Goal: Information Seeking & Learning: Learn about a topic

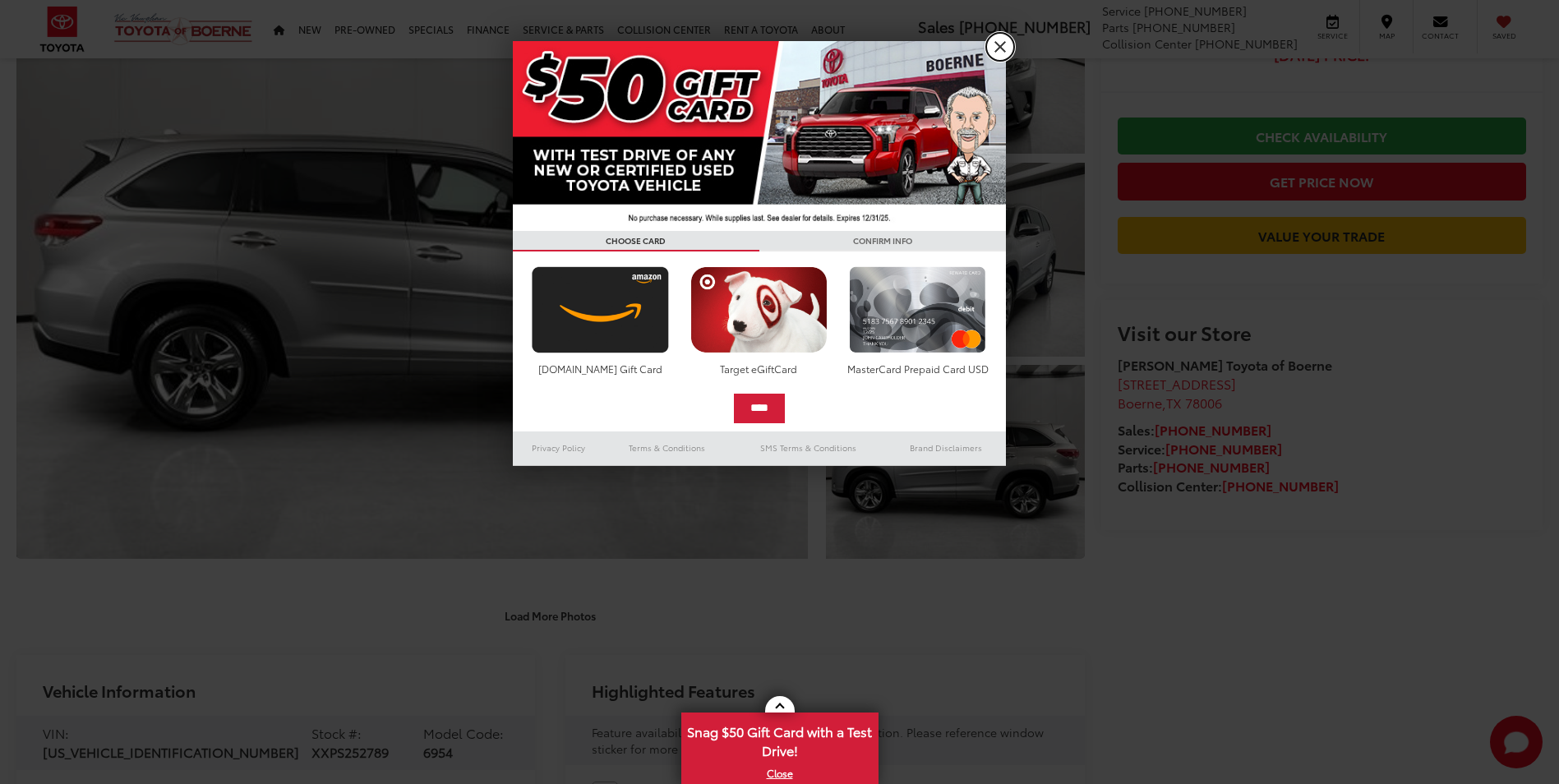
click at [1005, 42] on link "X" at bounding box center [999, 46] width 28 height 28
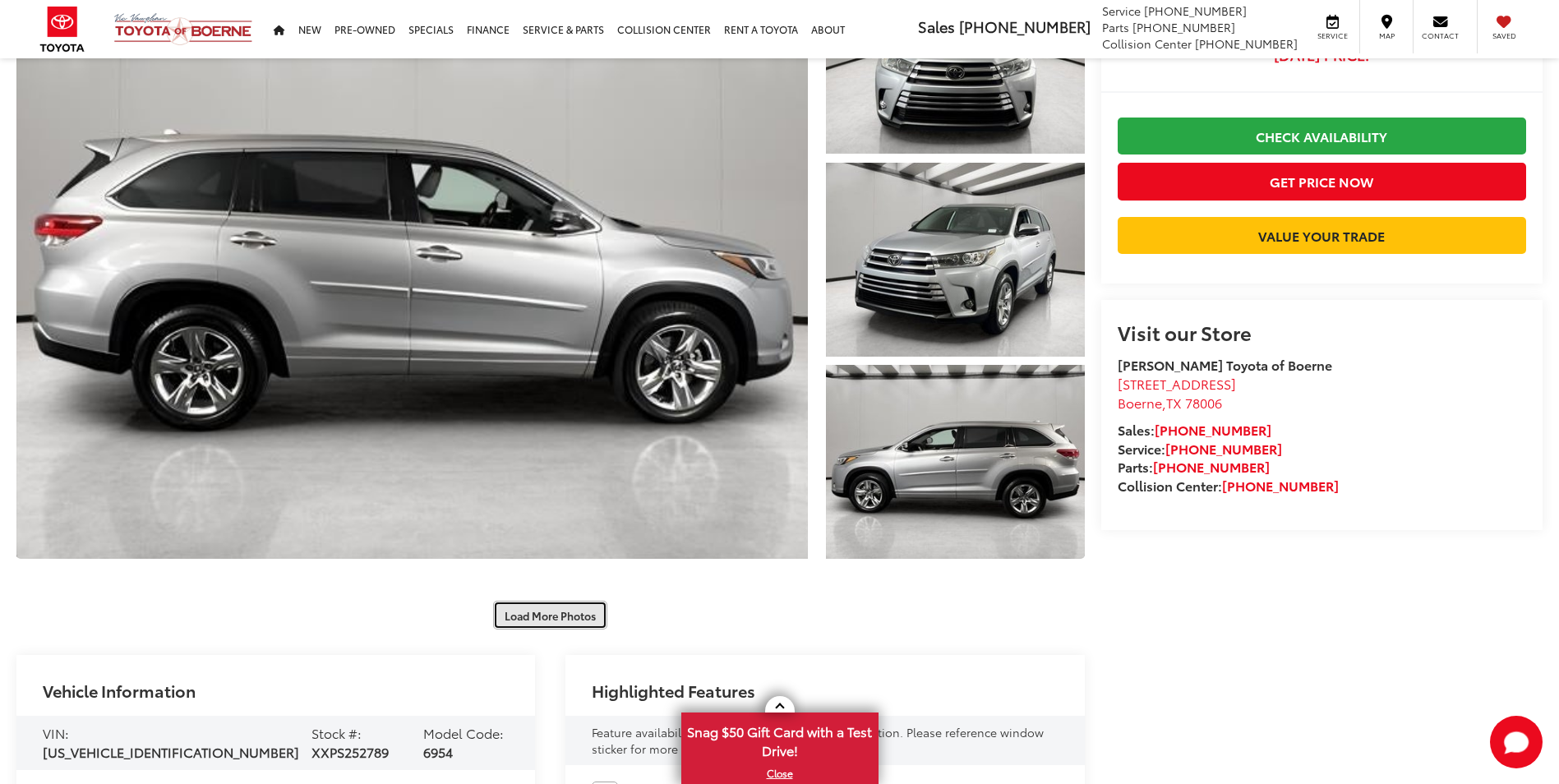
click at [552, 614] on button "Load More Photos" at bounding box center [550, 615] width 114 height 29
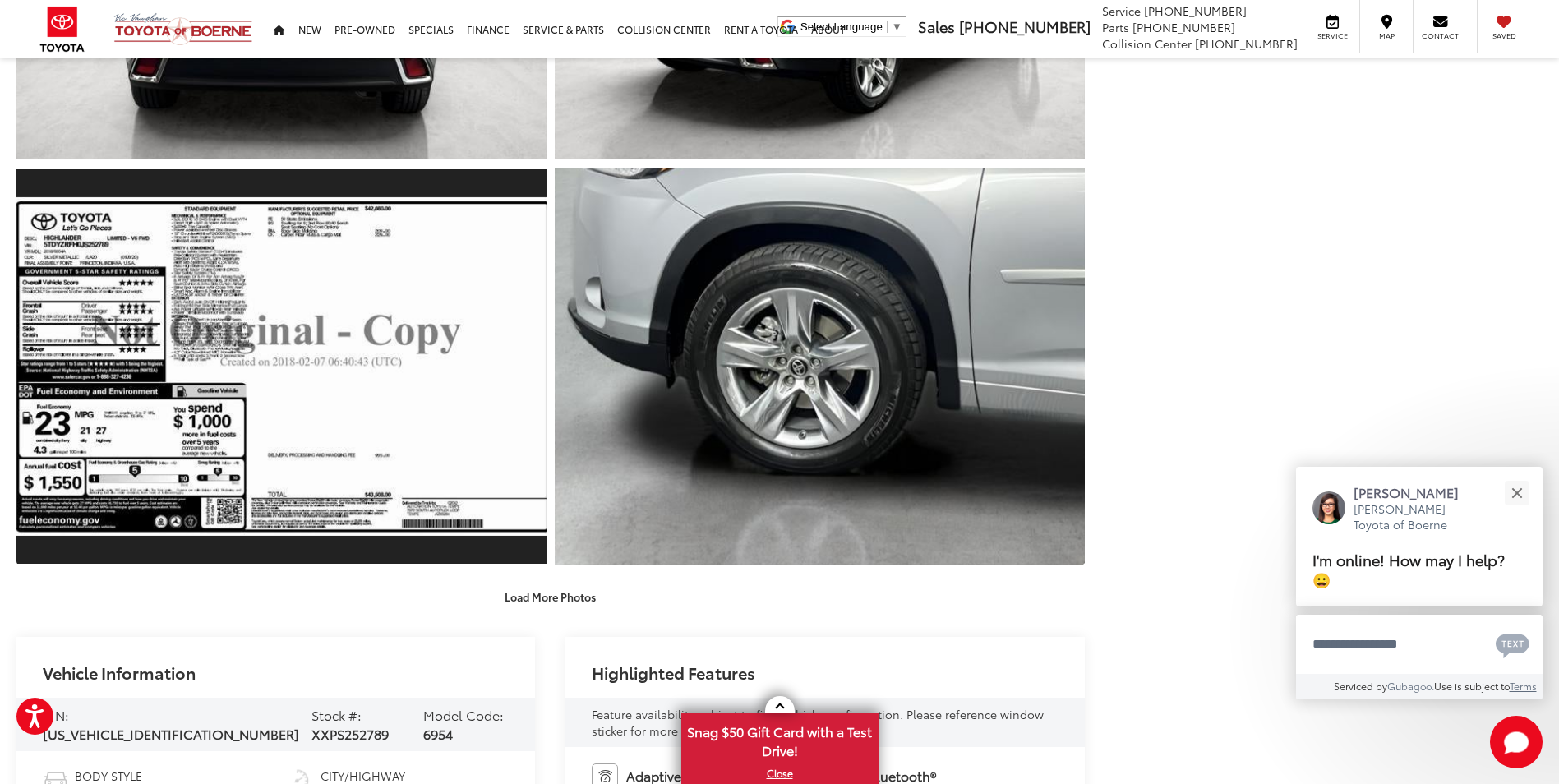
scroll to position [1315, 0]
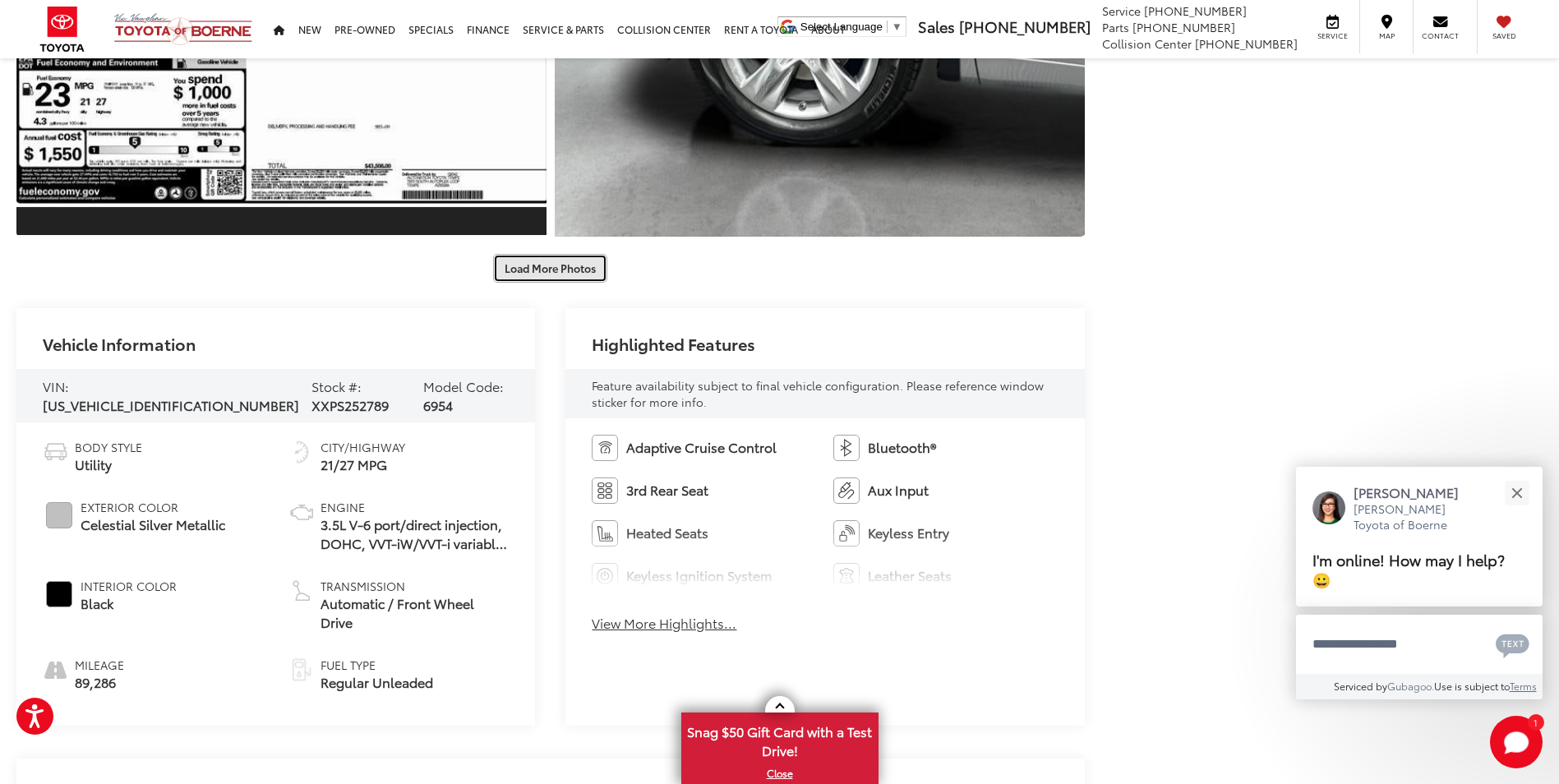
click at [536, 256] on button "Load More Photos" at bounding box center [550, 269] width 114 height 29
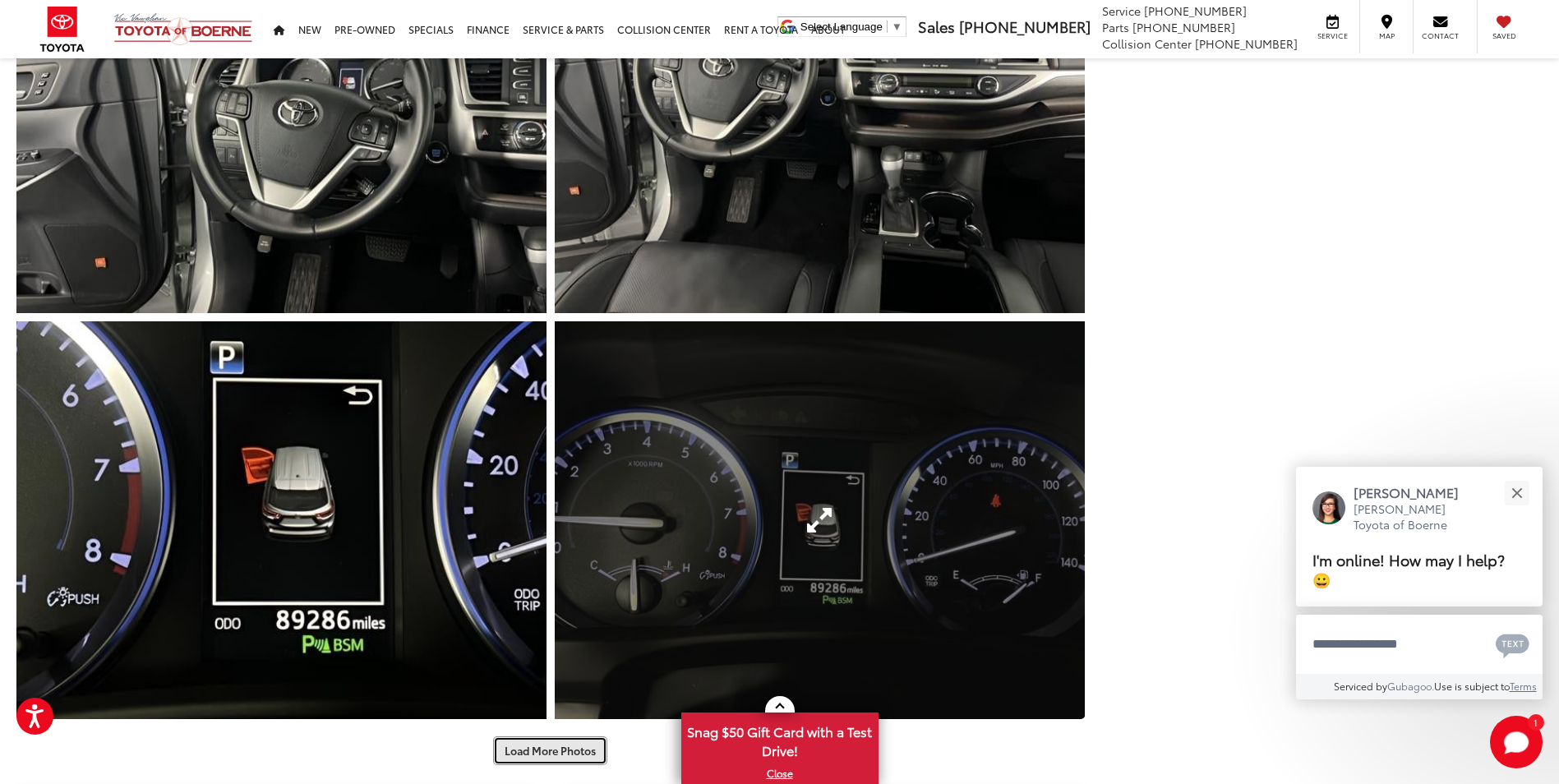
scroll to position [2055, 0]
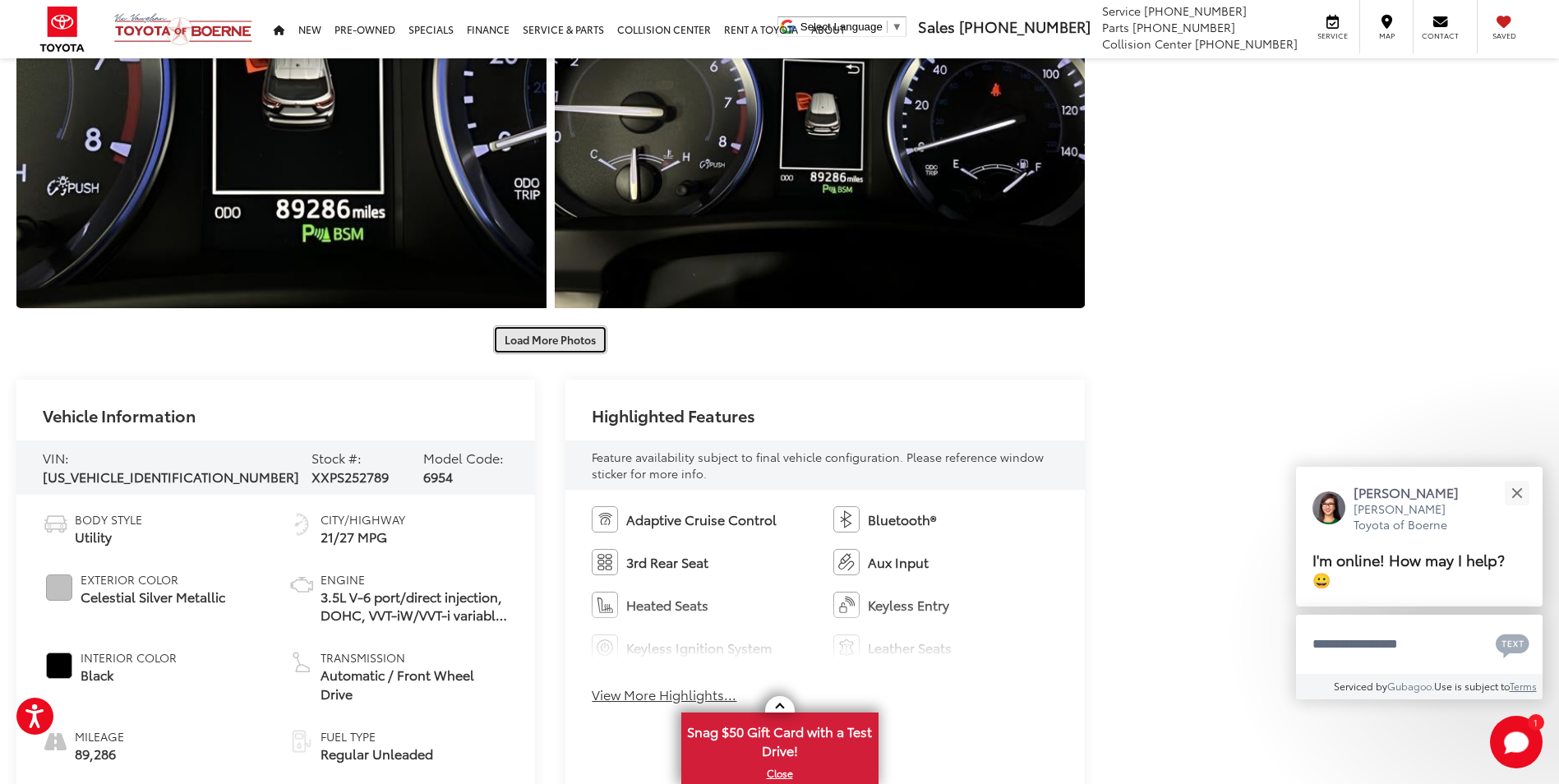
click at [529, 340] on button "Load More Photos" at bounding box center [550, 340] width 114 height 29
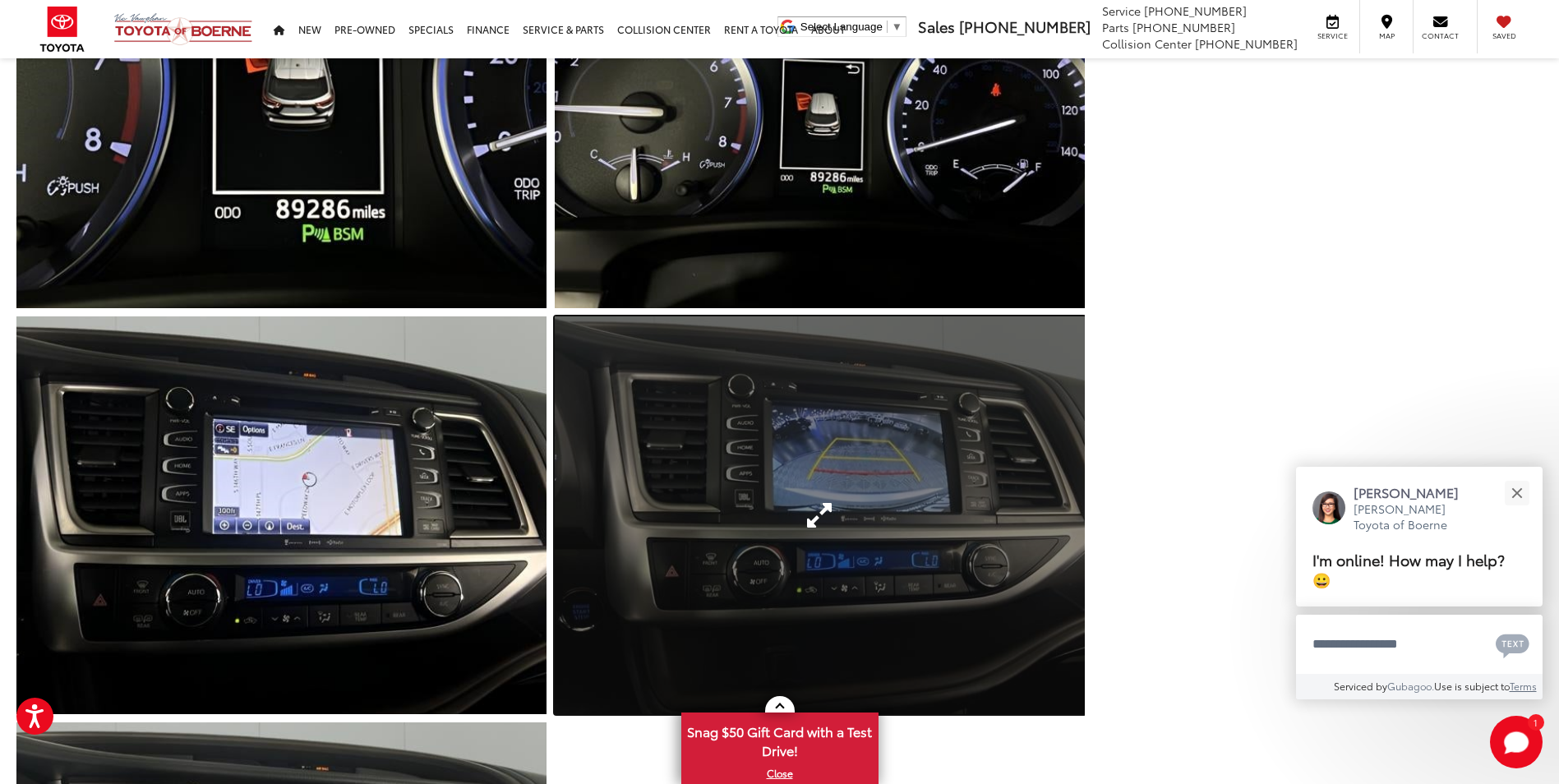
click at [782, 450] on link "Expand Photo 13" at bounding box center [819, 515] width 530 height 397
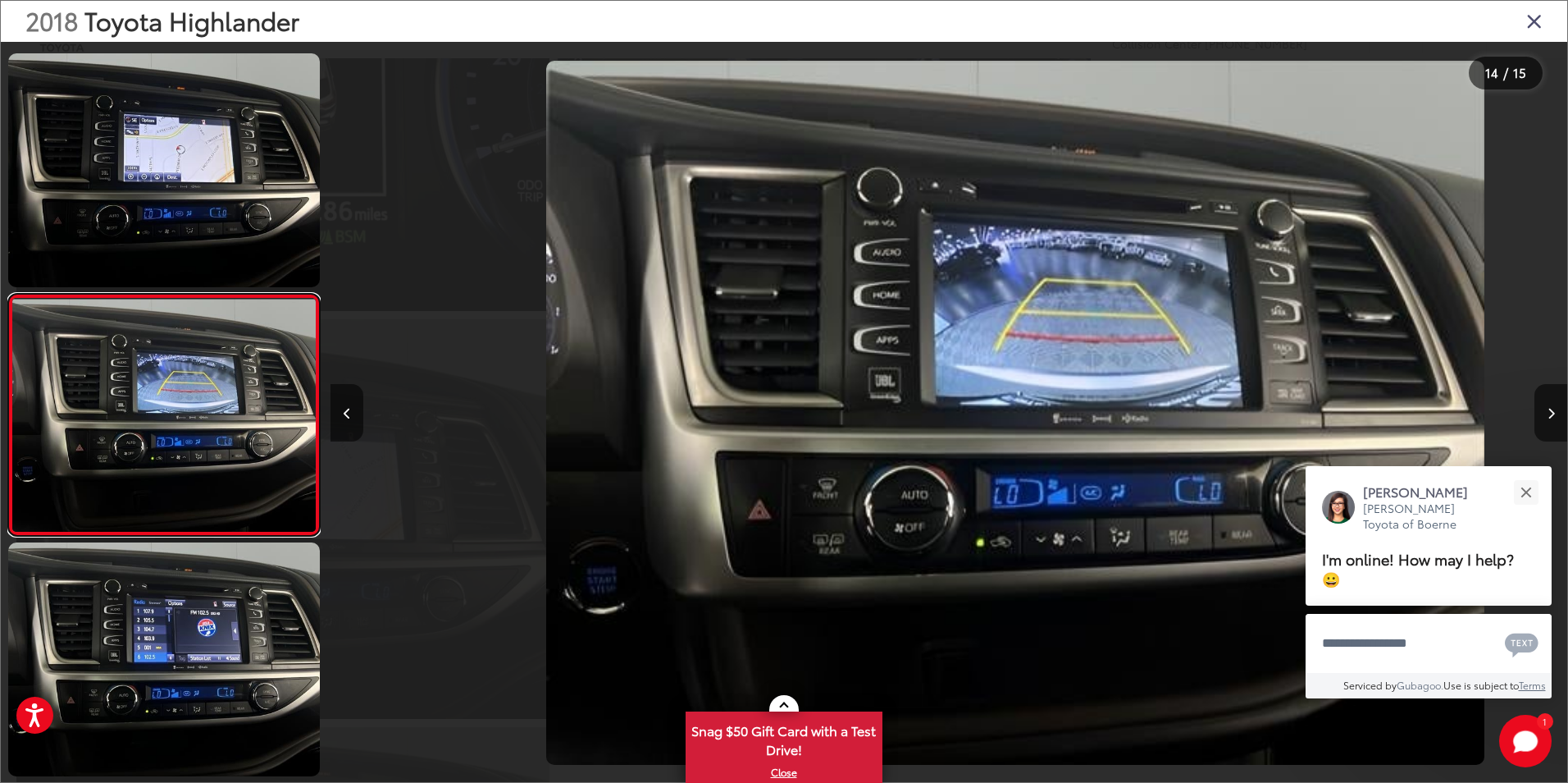
scroll to position [0, 16081]
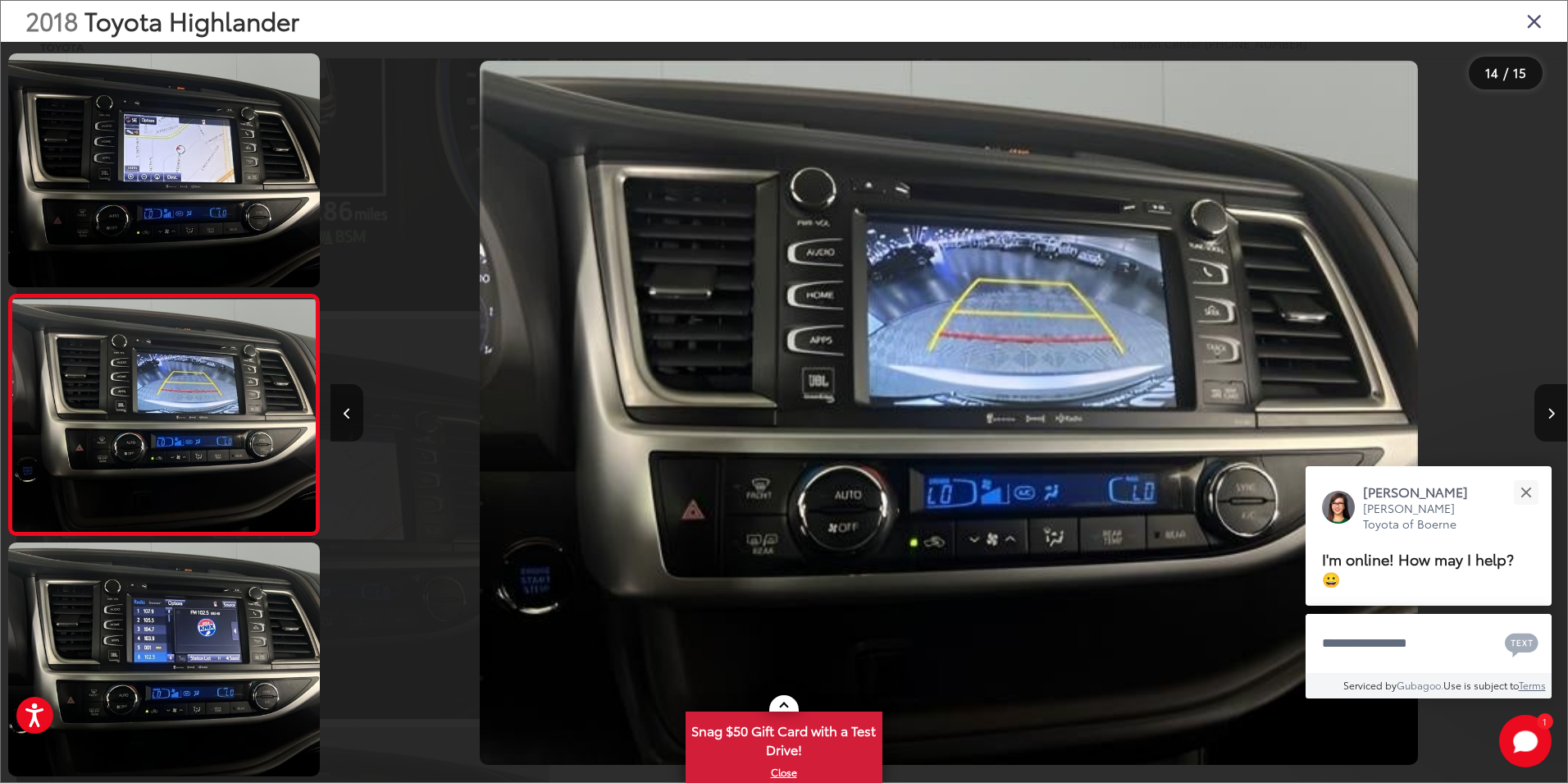
click at [931, 393] on img "2018 Toyota Highlander Limited 13" at bounding box center [949, 412] width 939 height 705
click at [1524, 485] on button "Close" at bounding box center [1526, 491] width 35 height 35
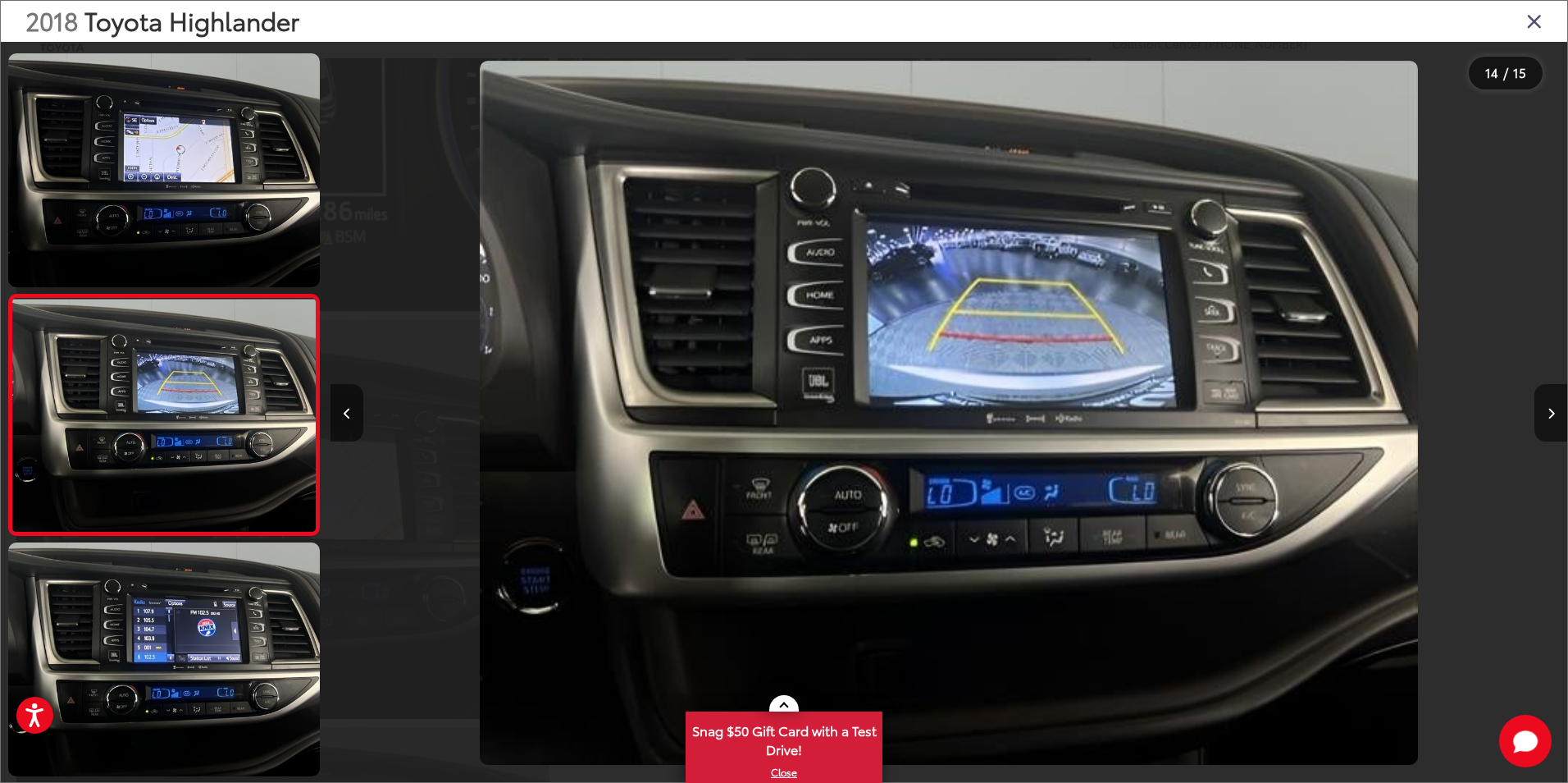
click at [1536, 24] on icon "Close gallery" at bounding box center [1535, 21] width 16 height 22
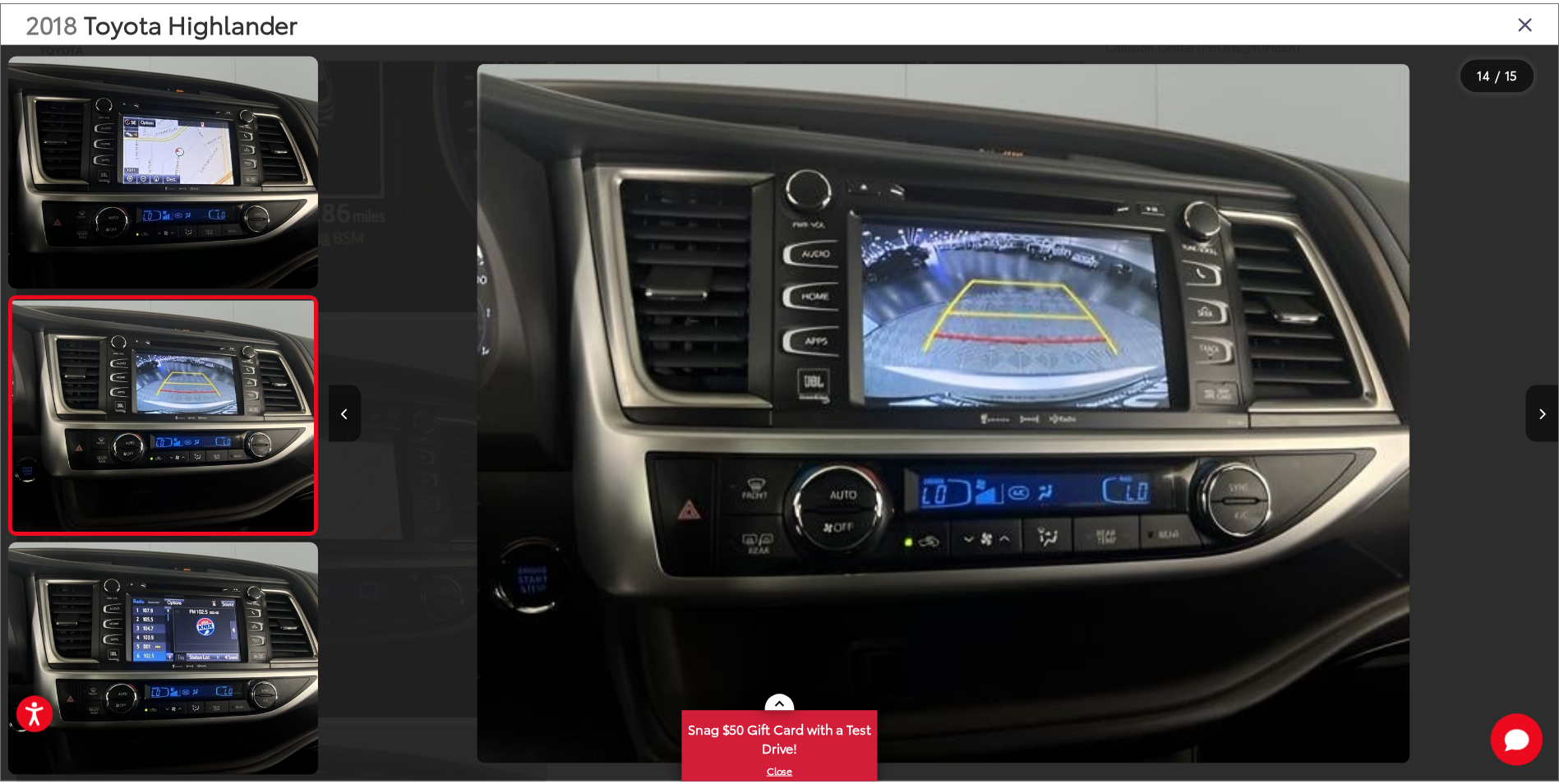
scroll to position [2055, 0]
